Goal: Use online tool/utility: Utilize a website feature to perform a specific function

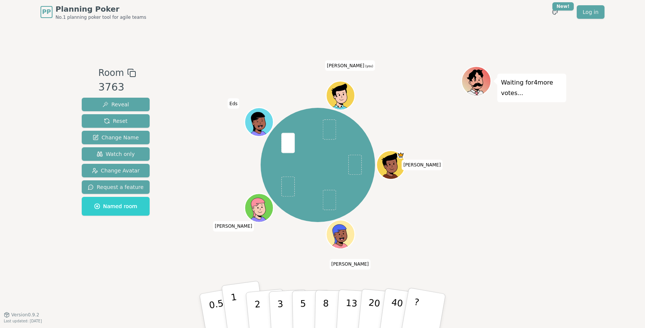
click at [233, 303] on p "1" at bounding box center [235, 311] width 11 height 41
click at [271, 193] on div "Isaac brandon Senthil Eds Hitesh (you)" at bounding box center [318, 165] width 114 height 114
click at [239, 304] on button "1" at bounding box center [243, 310] width 45 height 61
